Goal: Transaction & Acquisition: Purchase product/service

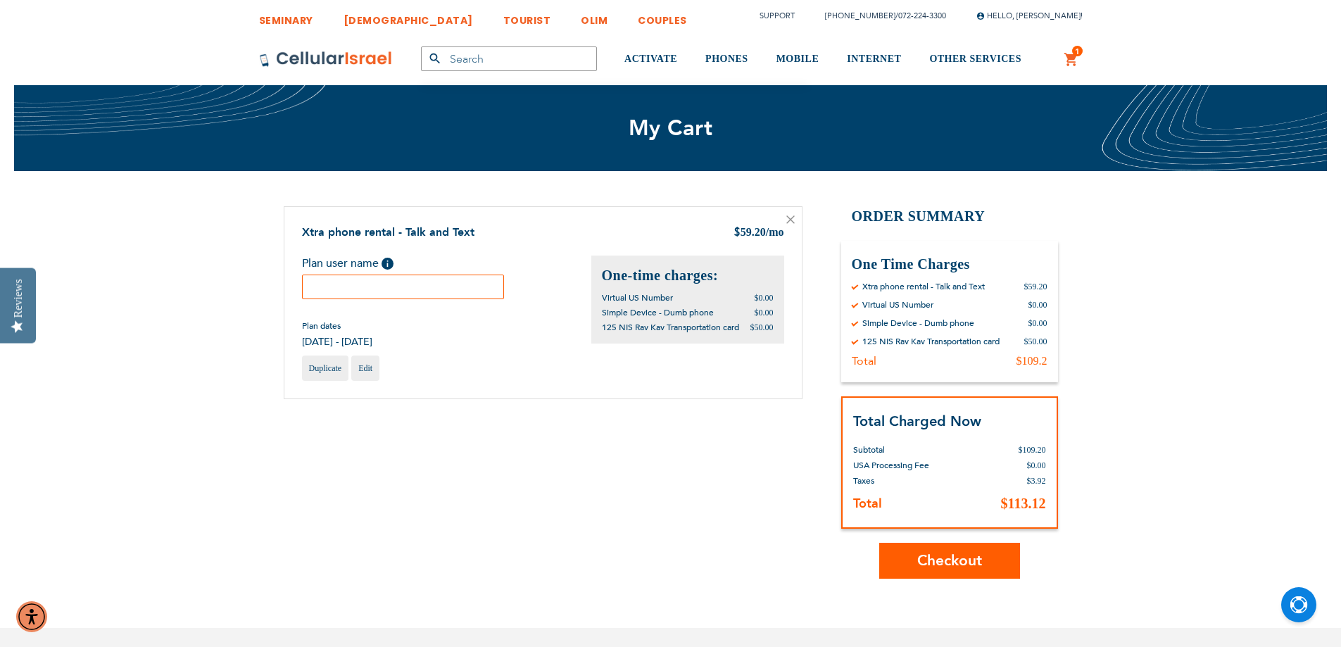
type input "[EMAIL_ADDRESS][DOMAIN_NAME]"
click at [453, 285] on input "text" at bounding box center [403, 287] width 203 height 25
click at [396, 279] on input "text" at bounding box center [403, 287] width 203 height 25
click at [594, 465] on div "Shopping Cart Items Xtra phone rental - Talk and Text $ 59.20 /mo Plan user nam…" at bounding box center [671, 392] width 774 height 372
click at [957, 566] on span "Checkout" at bounding box center [949, 560] width 65 height 20
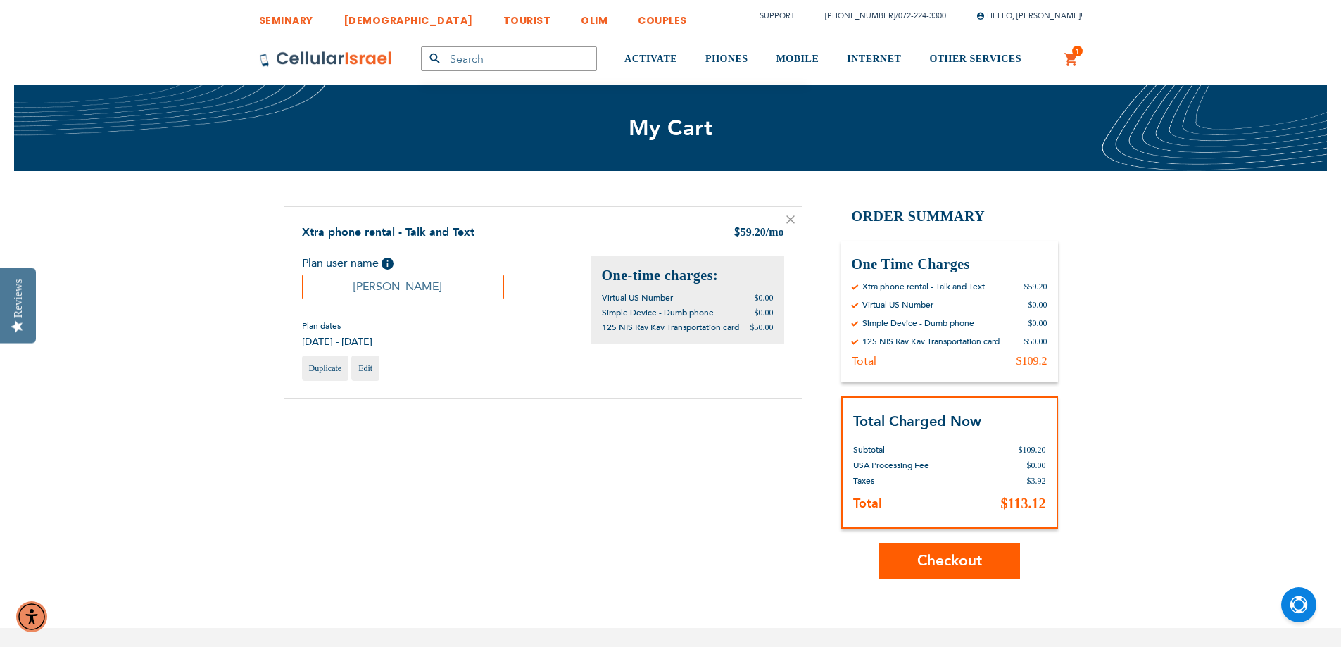
click at [432, 296] on input "Shmuel" at bounding box center [403, 287] width 203 height 25
type input "Shmuel"
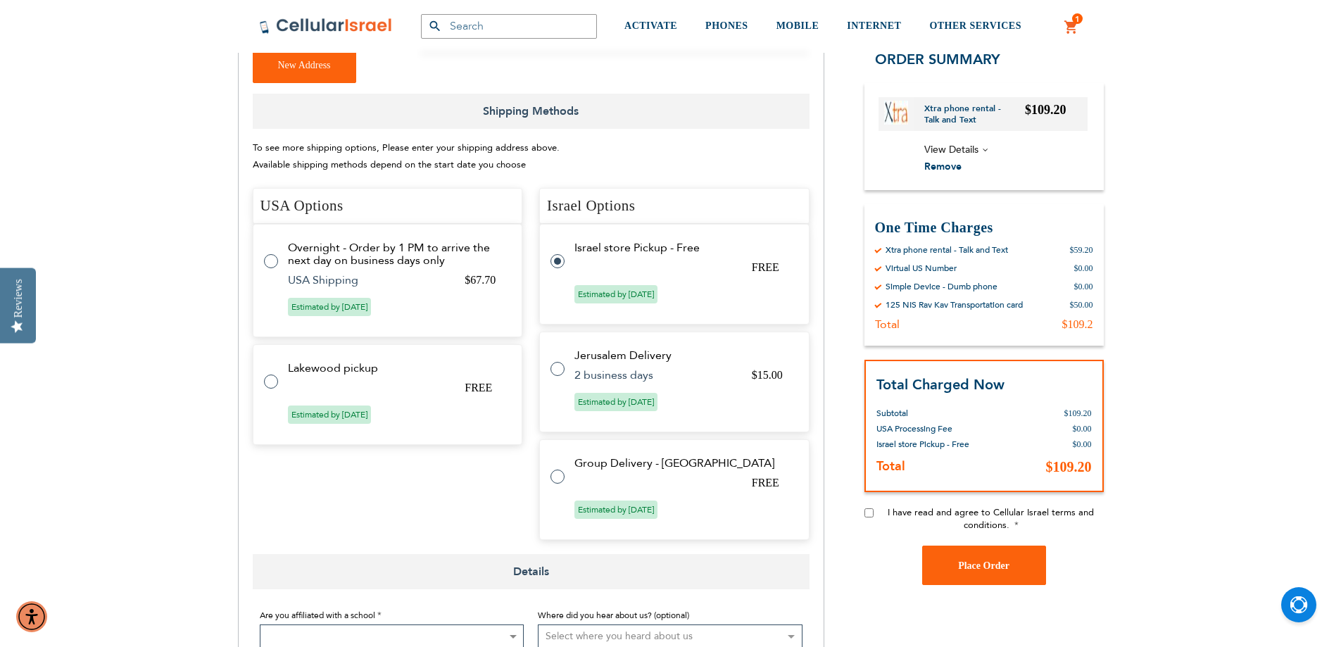
scroll to position [422, 0]
type input "[EMAIL_ADDRESS][DOMAIN_NAME]"
click at [374, 348] on tr "Lakewood pickup FREE Estimated by [DATE]" at bounding box center [388, 393] width 270 height 101
radio input "true"
radio input "false"
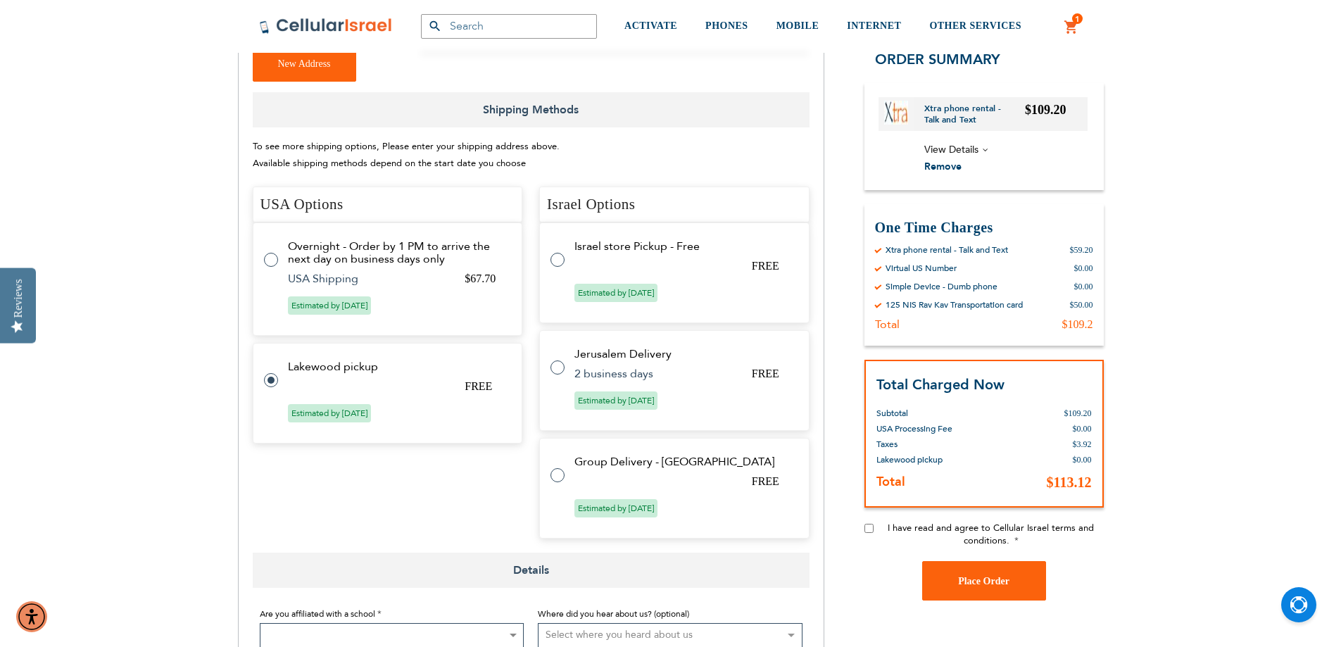
click at [869, 527] on input "I have read and agree to Cellular Israel terms and conditions." at bounding box center [868, 528] width 9 height 9
checkbox input "true"
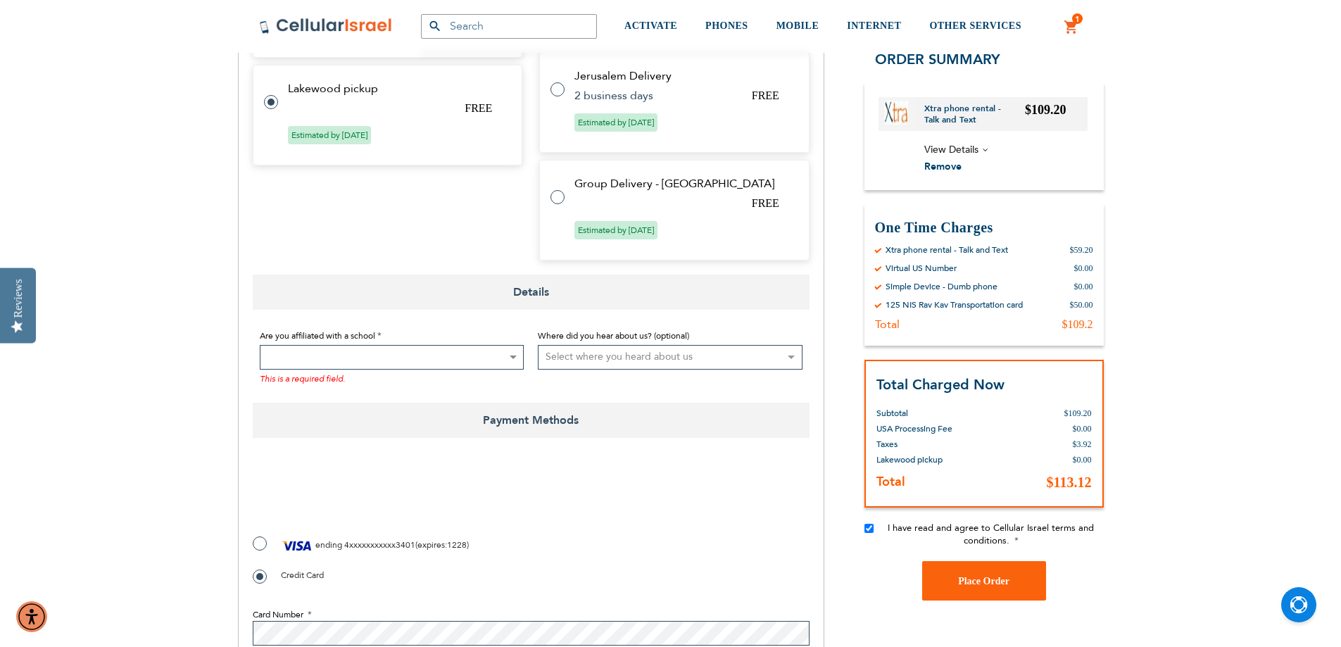
scroll to position [704, 0]
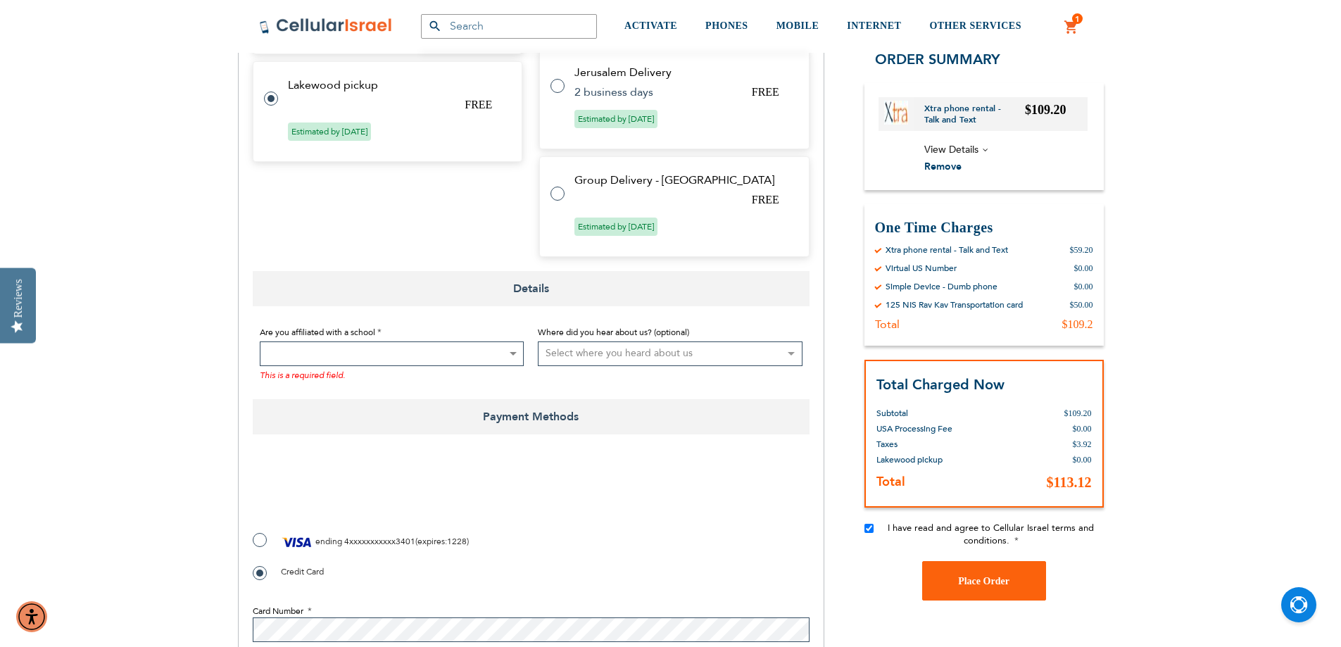
click at [392, 341] on span at bounding box center [392, 353] width 265 height 25
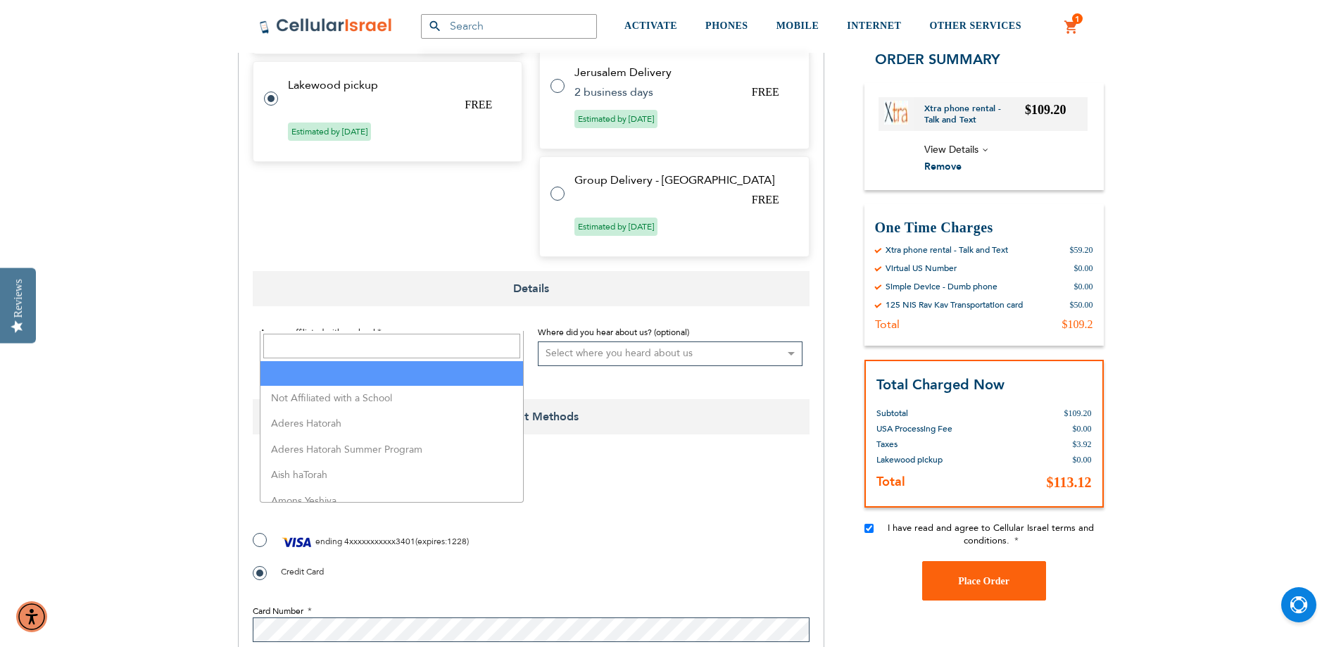
scroll to position [633, 0]
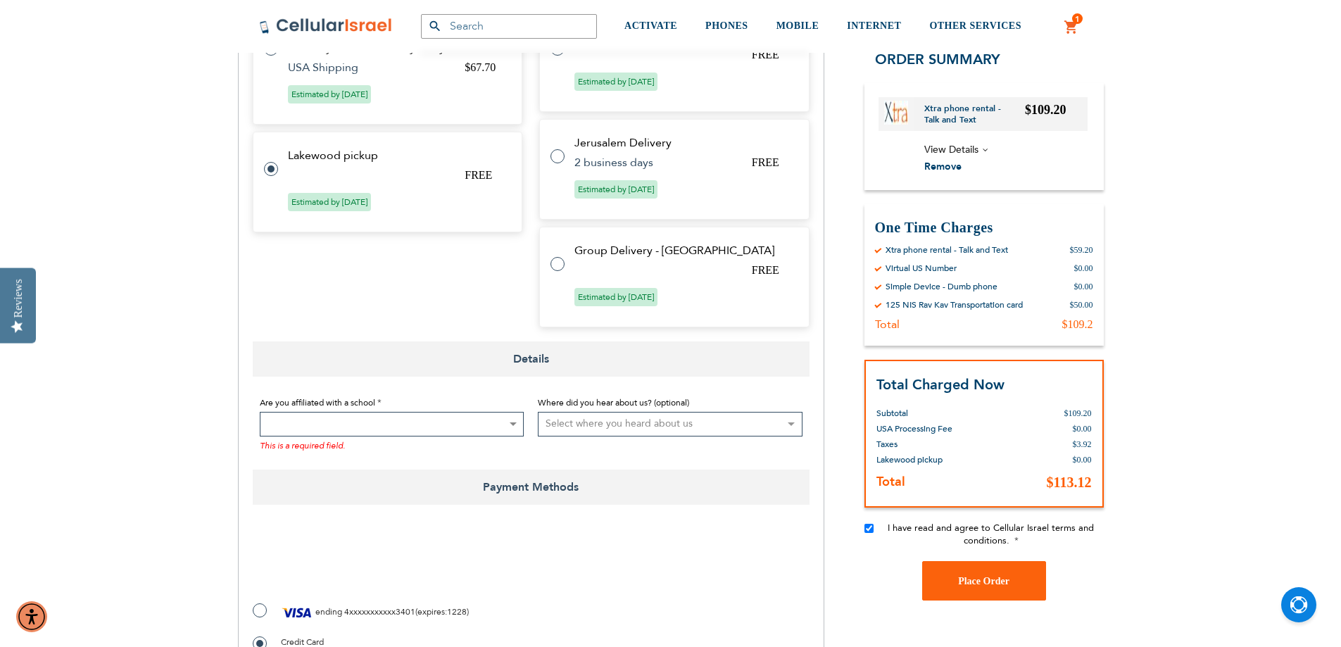
click at [441, 412] on span at bounding box center [392, 424] width 265 height 25
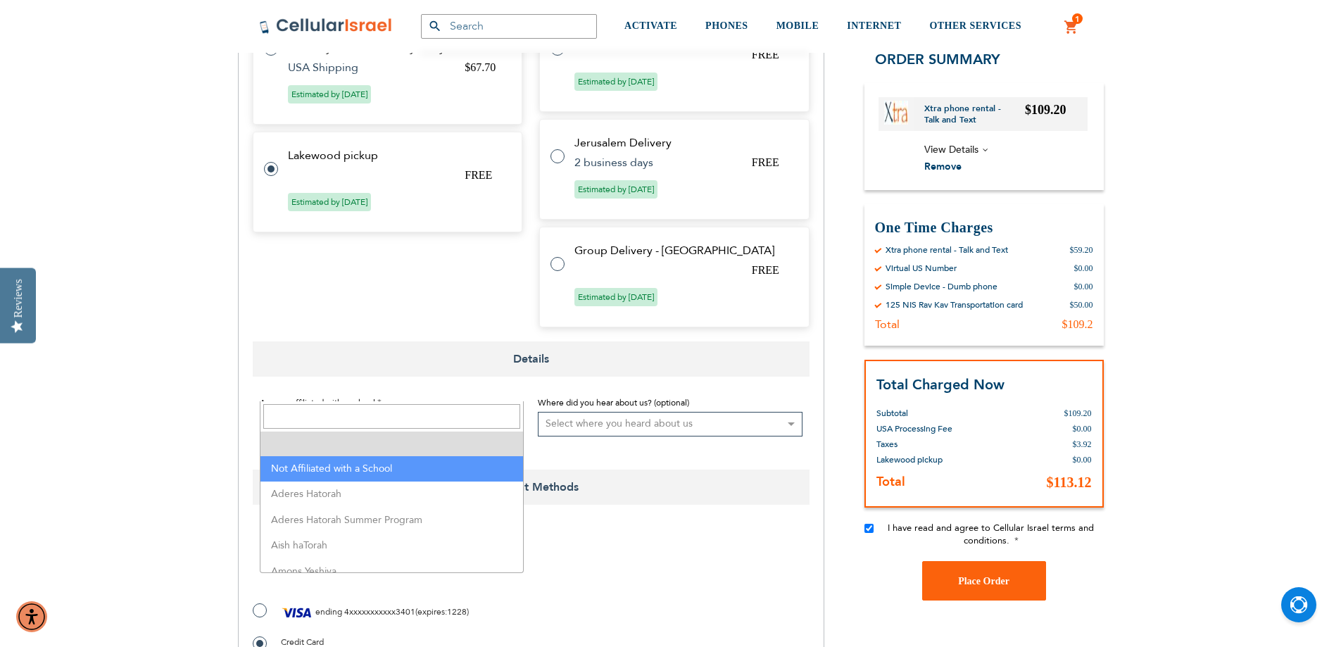
select select "199"
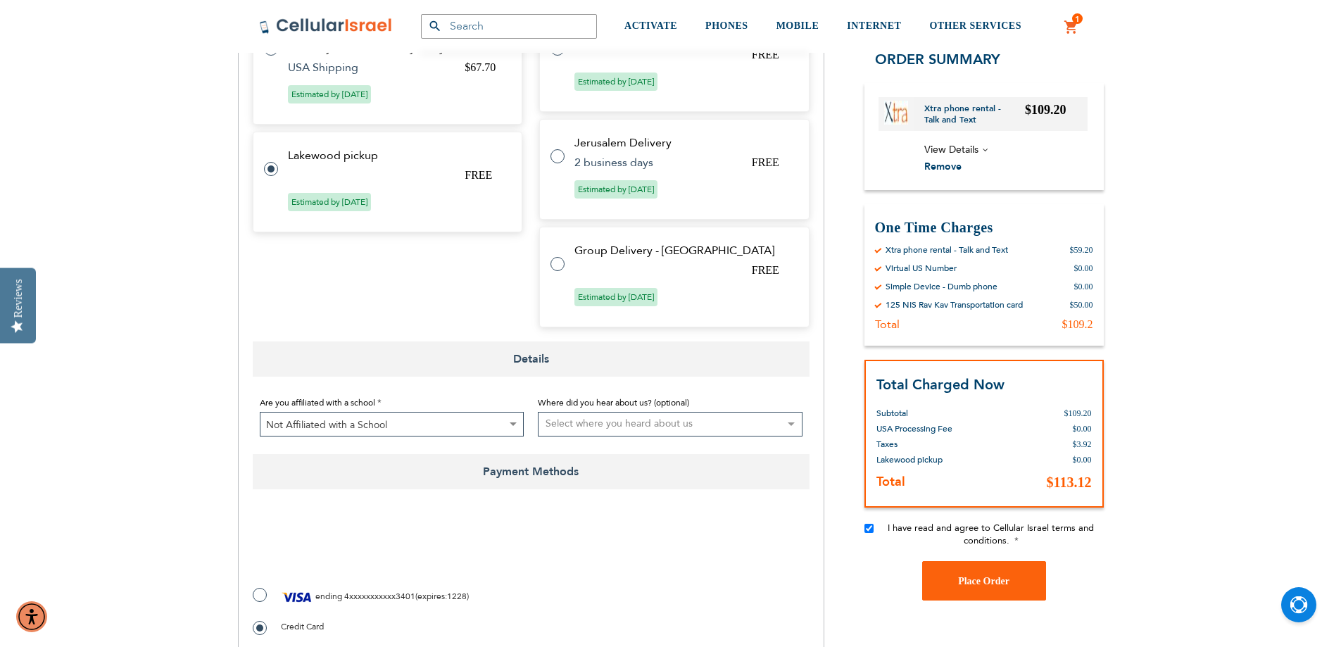
checkbox input "true"
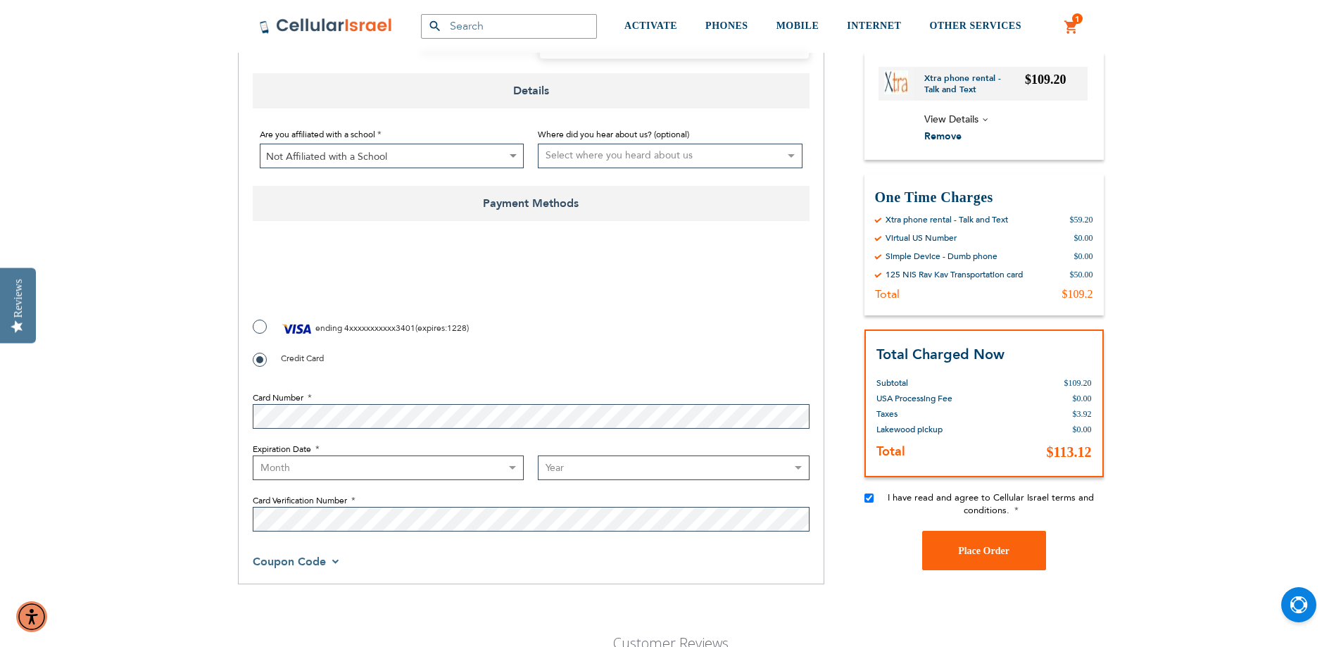
scroll to position [915, 0]
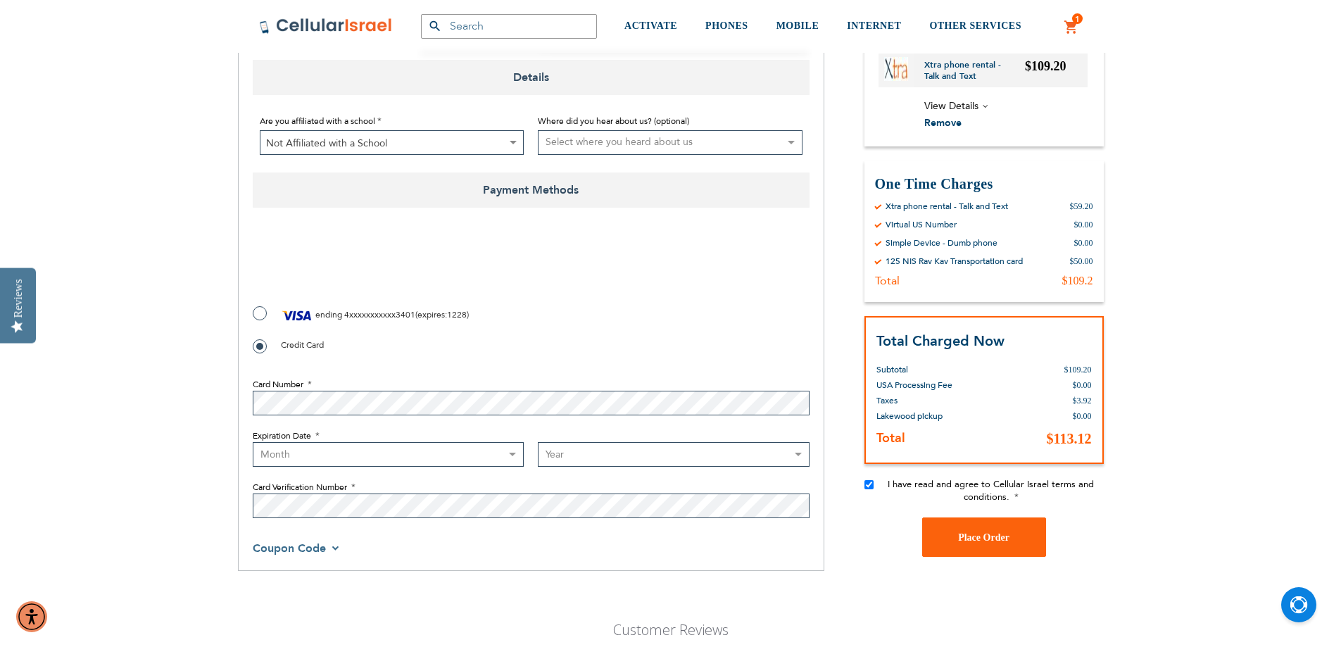
select select "12"
select select "2028"
click at [328, 541] on span "Coupon Code" at bounding box center [296, 548] width 87 height 15
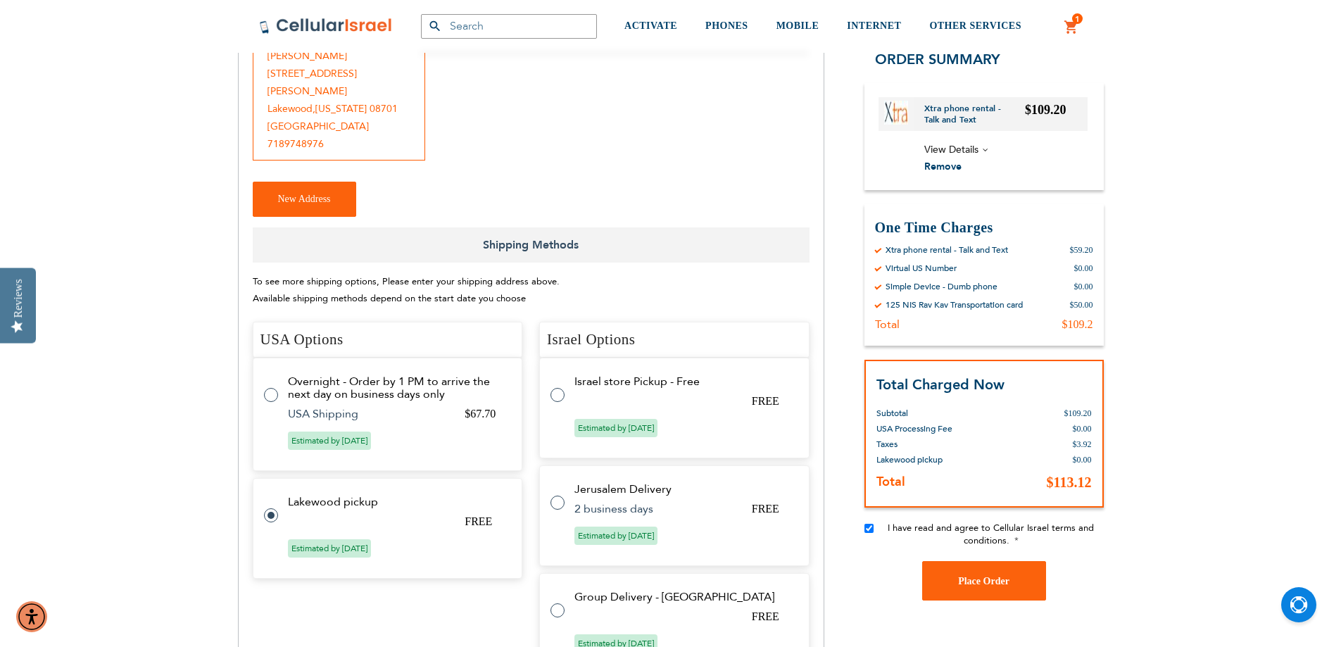
scroll to position [282, 0]
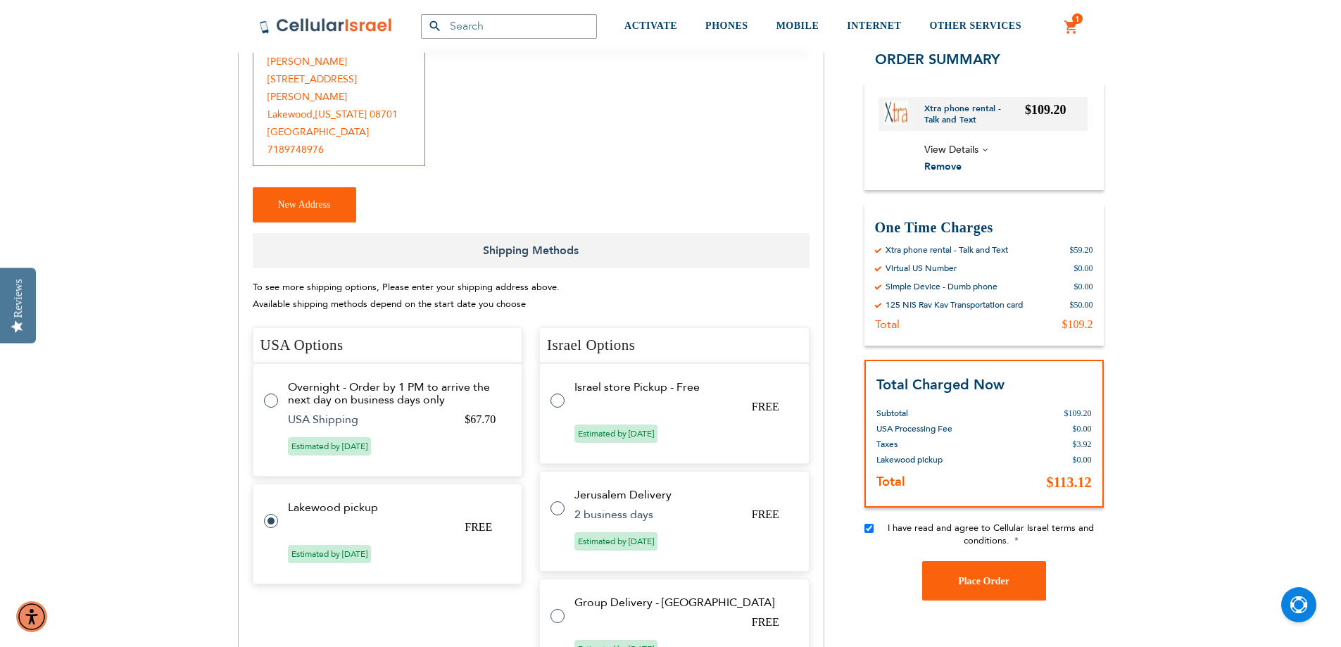
click at [985, 153] on span "View Details" at bounding box center [1005, 150] width 163 height 18
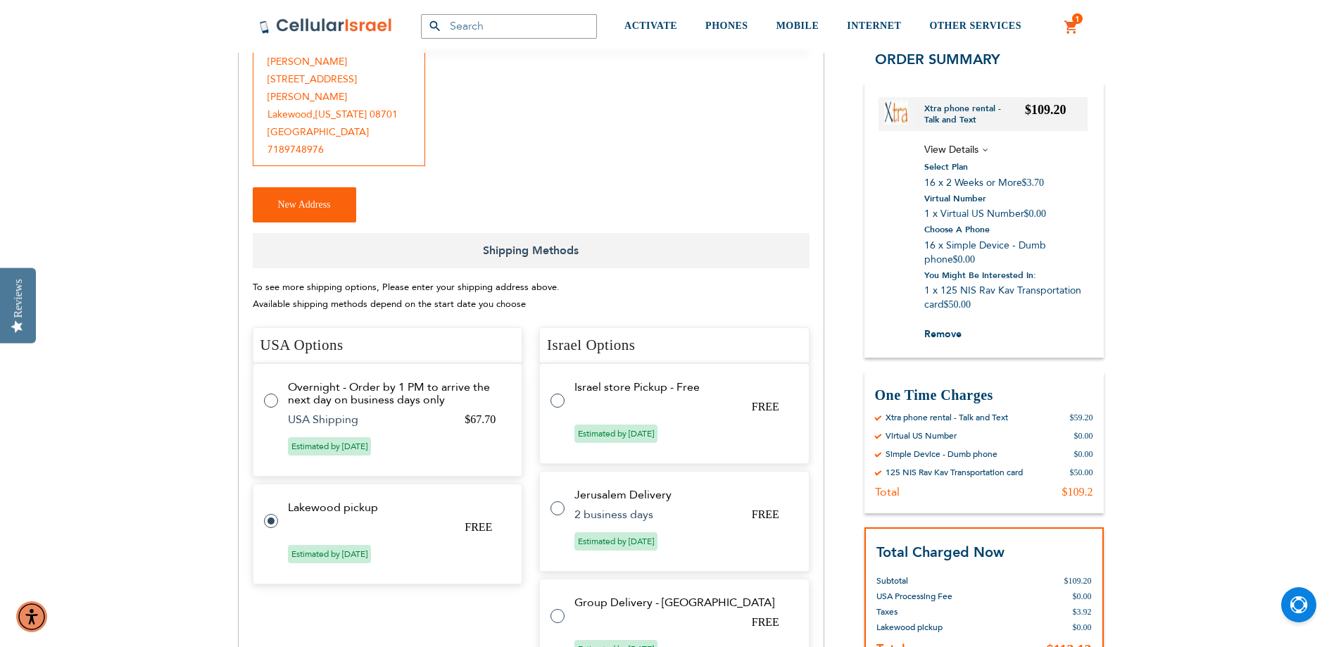
click at [985, 153] on span "View Details" at bounding box center [1005, 150] width 163 height 18
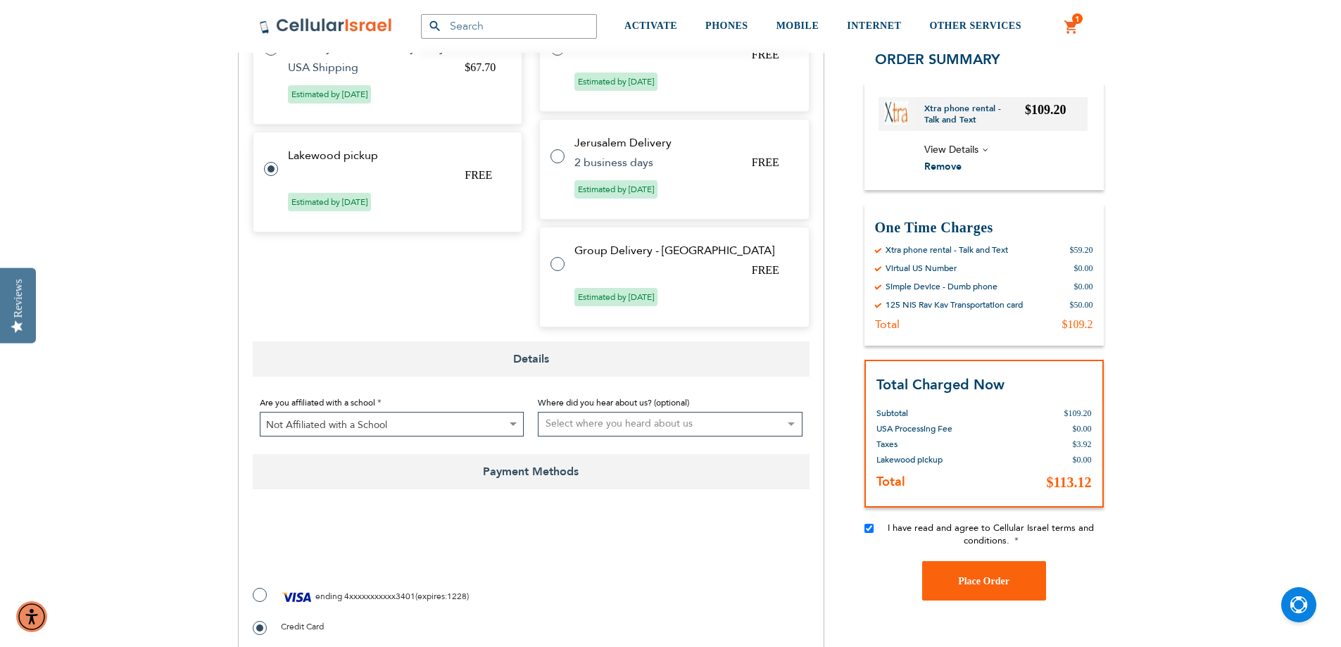
scroll to position [915, 0]
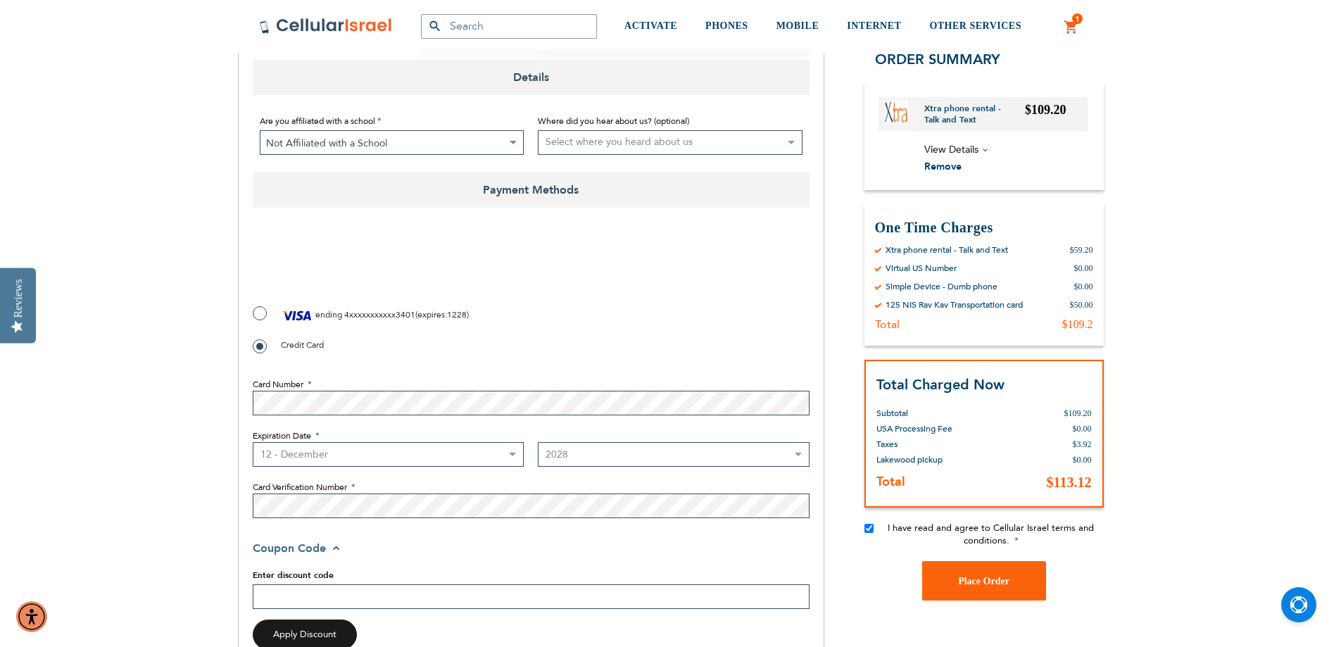
paste input ""kol16"
type input ""kol16"
checkbox input "false"
click at [263, 584] on input ""kol16" at bounding box center [531, 596] width 557 height 25
type input "kol16"
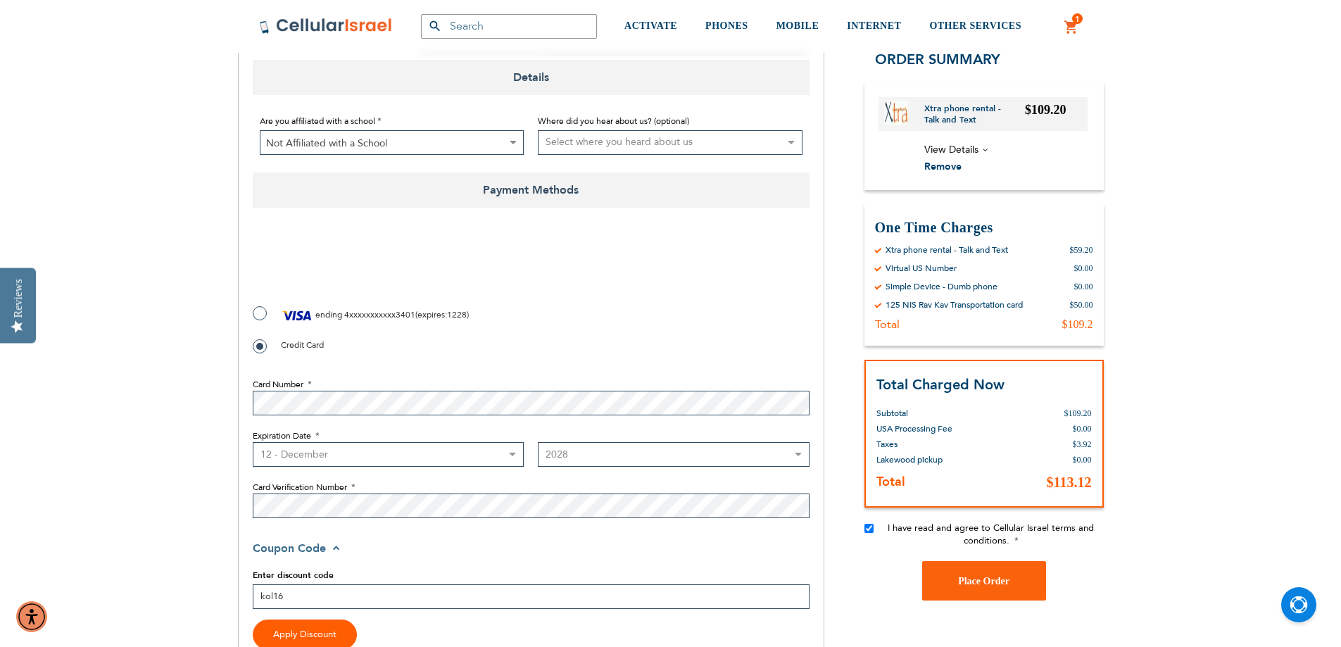
click at [334, 619] on button "Apply Discount" at bounding box center [305, 634] width 104 height 30
checkbox input "true"
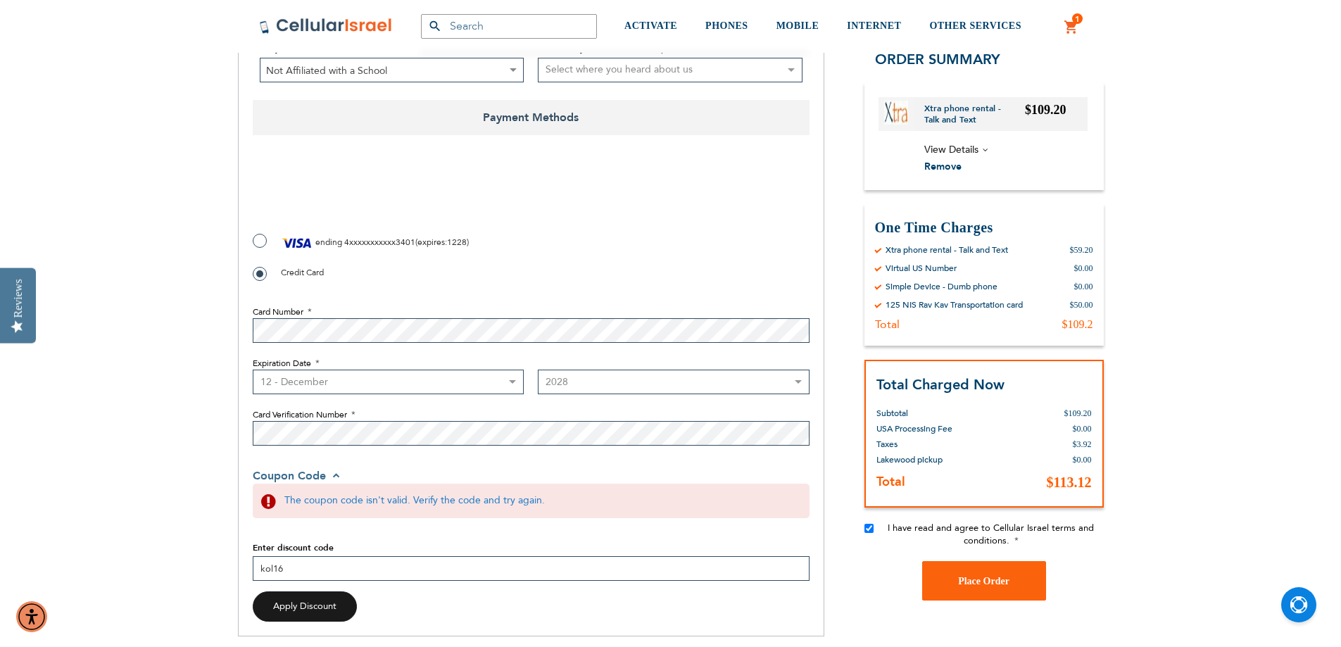
scroll to position [1126, 0]
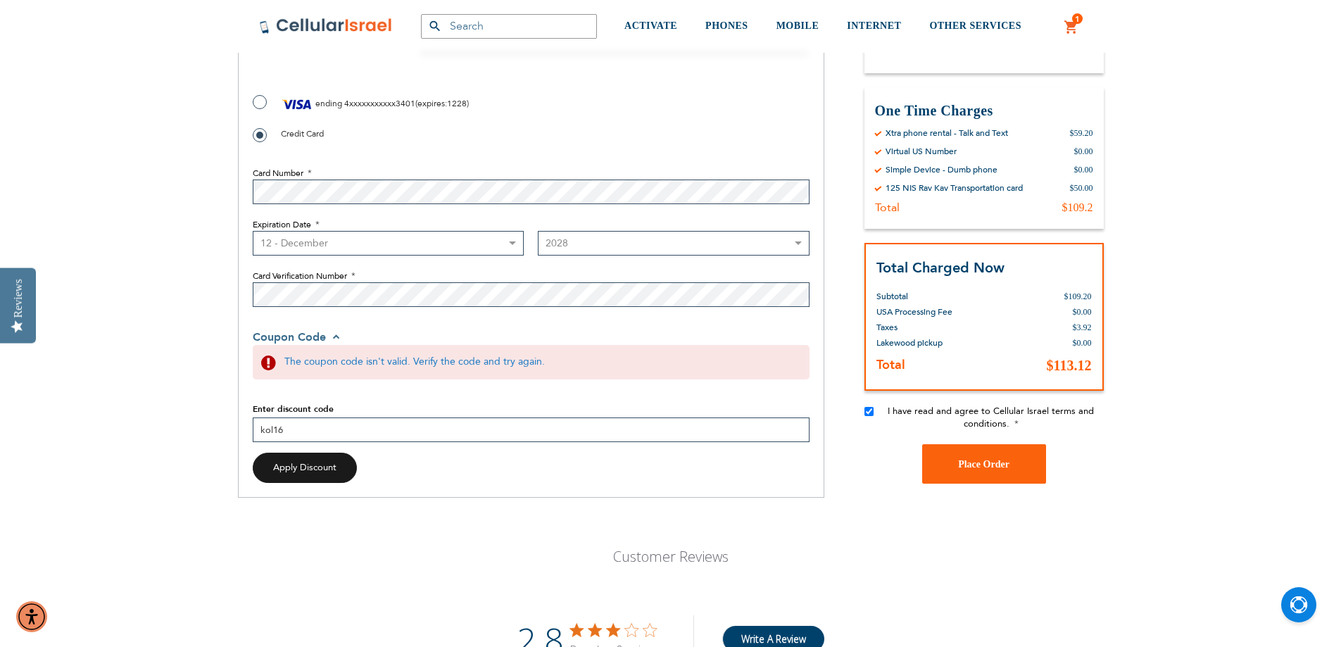
drag, startPoint x: 293, startPoint y: 399, endPoint x: 241, endPoint y: 405, distance: 51.8
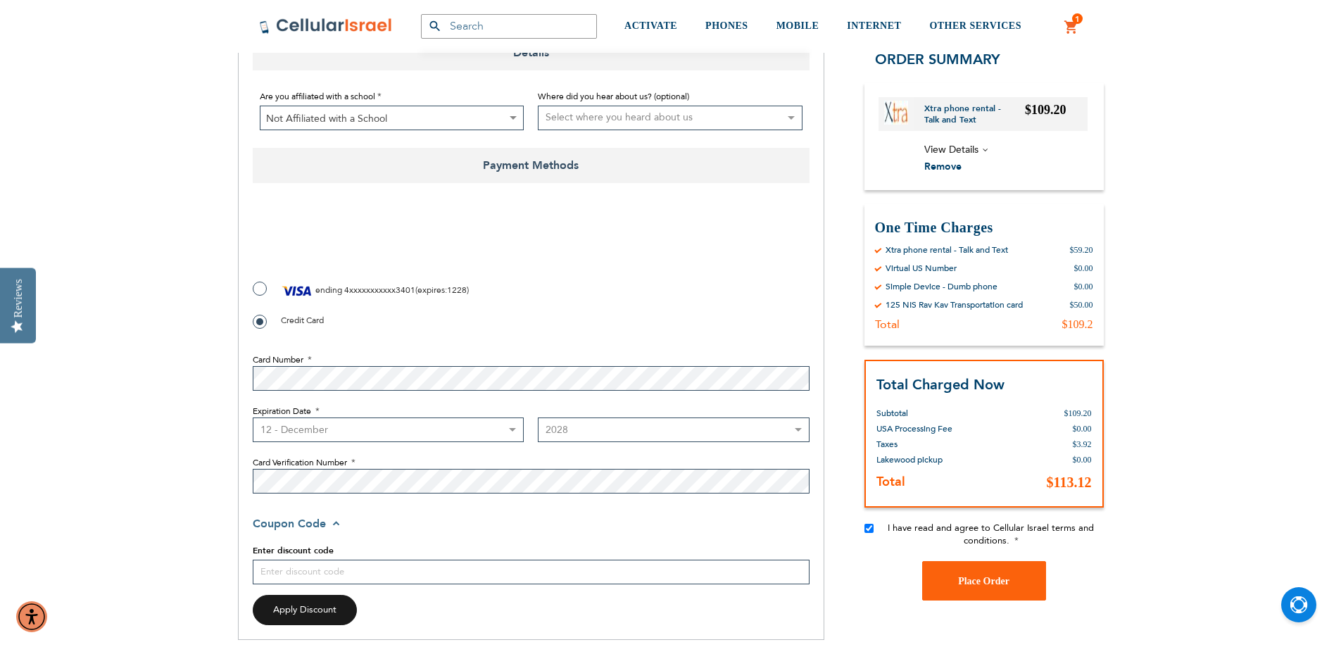
scroll to position [915, 0]
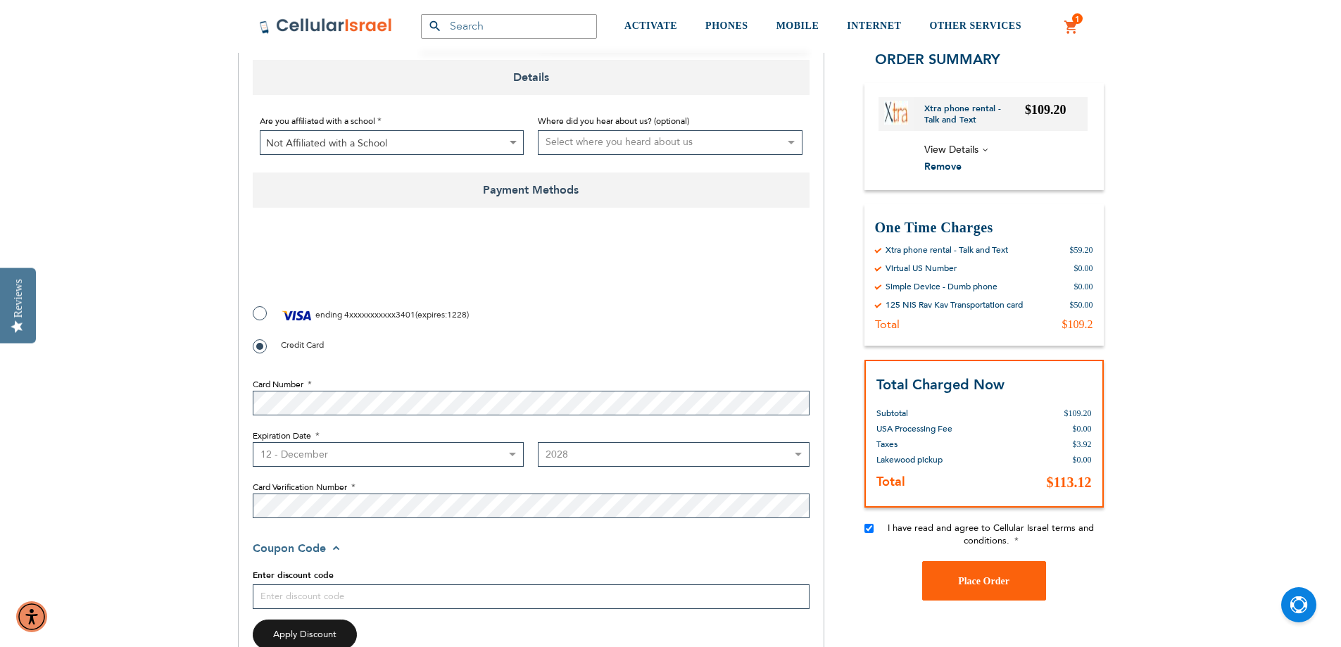
click at [264, 305] on label "ending 4xxxxxxxxxxx3401 ( expires : 1228 )" at bounding box center [361, 315] width 216 height 21
radio input "true"
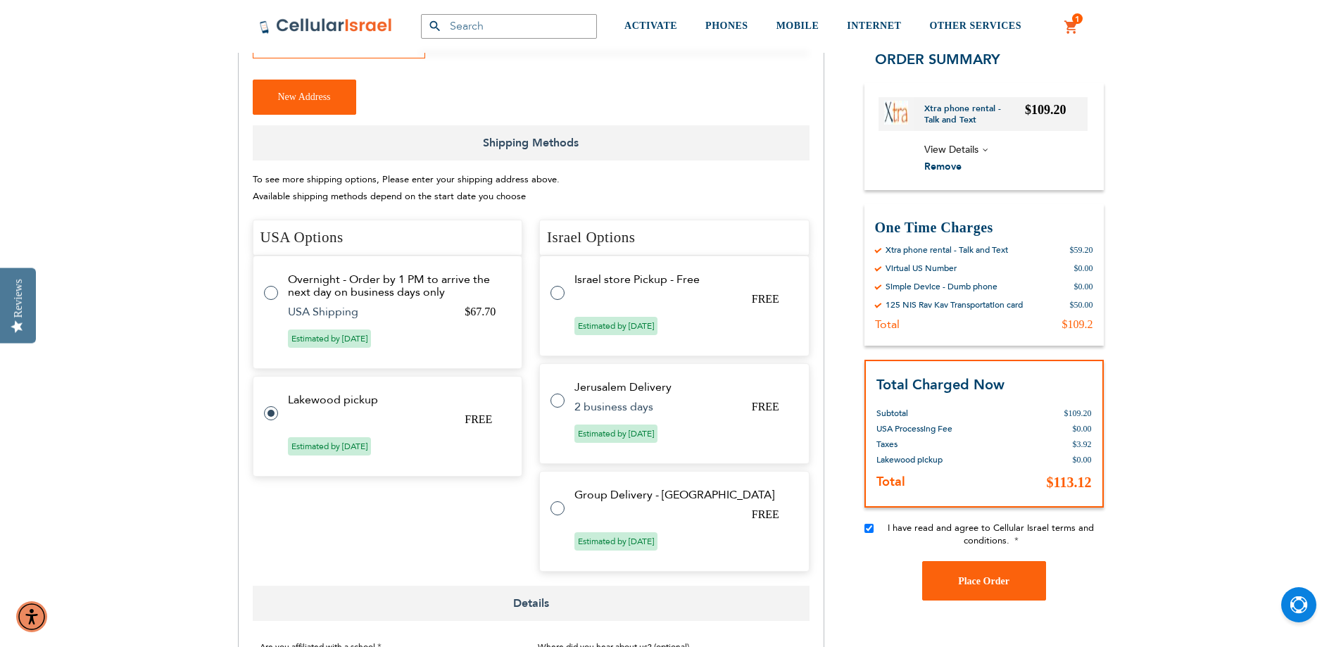
scroll to position [352, 0]
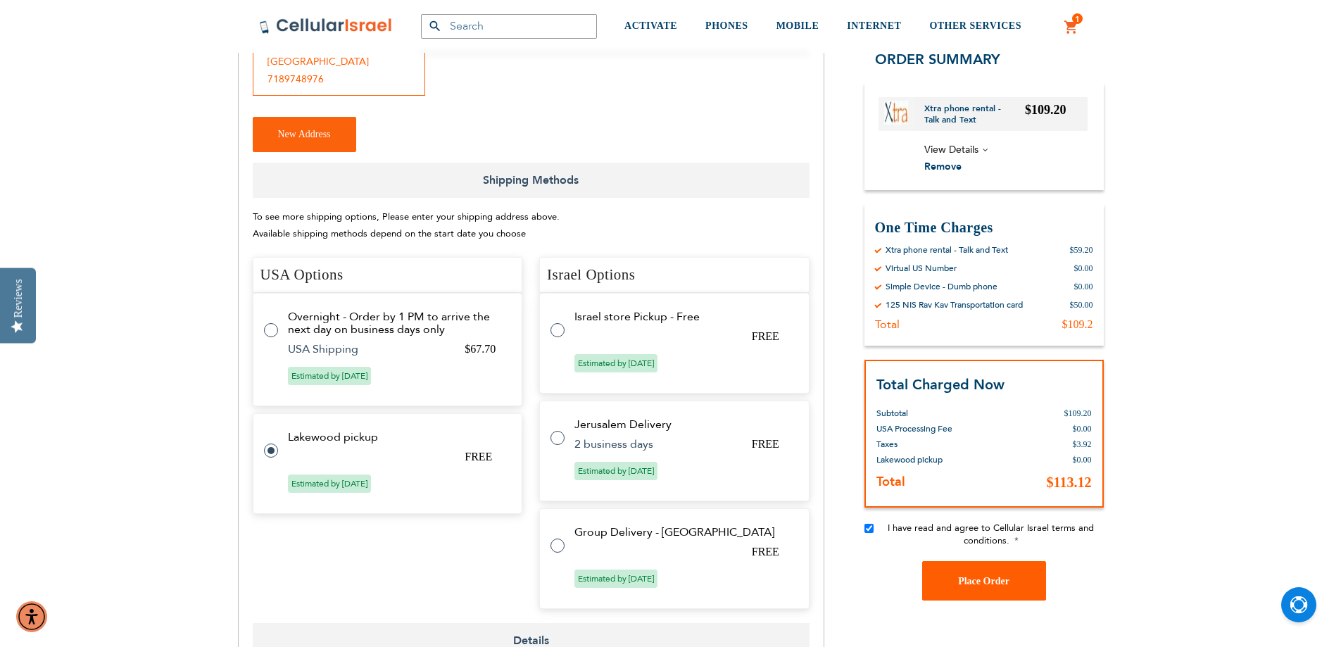
click at [977, 578] on span "Place Order" at bounding box center [983, 580] width 51 height 11
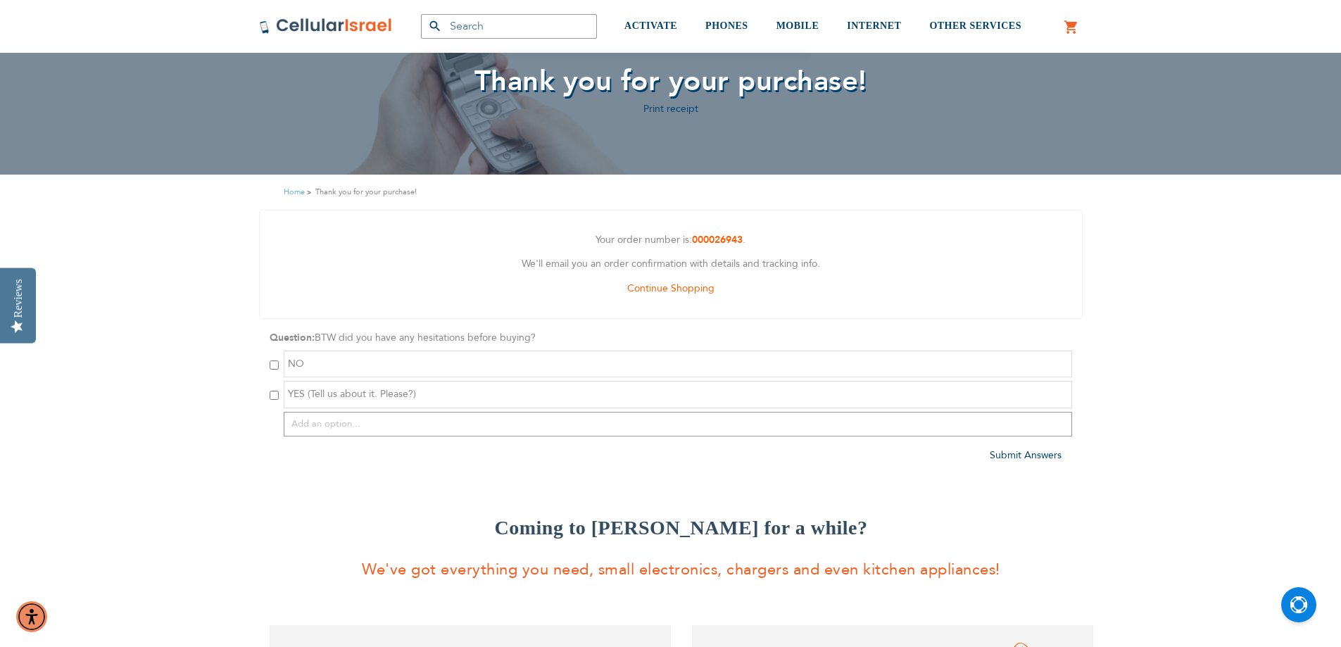
scroll to position [70, 0]
